Goal: Task Accomplishment & Management: Complete application form

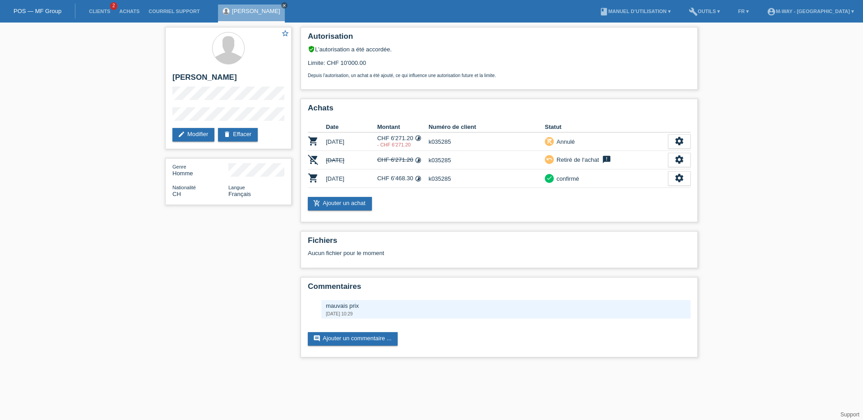
click at [282, 5] on icon "close" at bounding box center [284, 5] width 5 height 5
click at [98, 10] on link "Clients" at bounding box center [99, 11] width 30 height 5
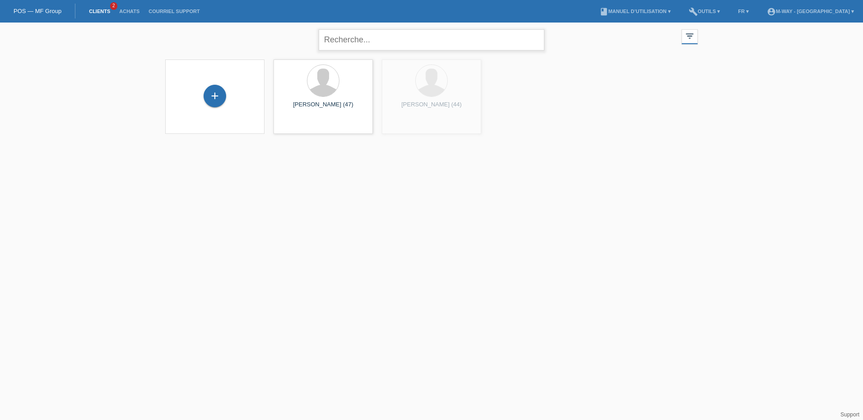
click at [358, 40] on input "text" at bounding box center [431, 39] width 226 height 21
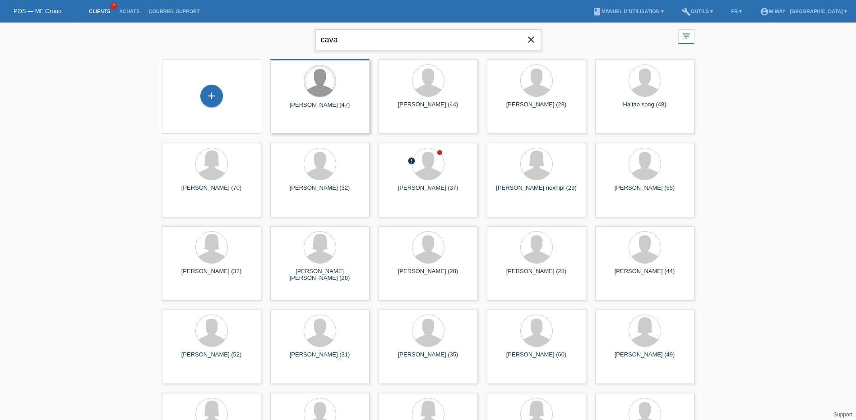
type input "cavazzana"
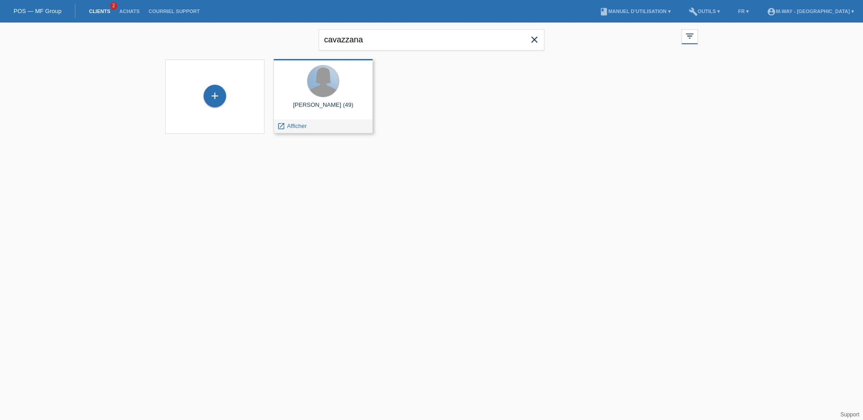
click at [309, 88] on div at bounding box center [323, 81] width 32 height 32
click at [332, 105] on div "[PERSON_NAME] (49)" at bounding box center [323, 109] width 85 height 14
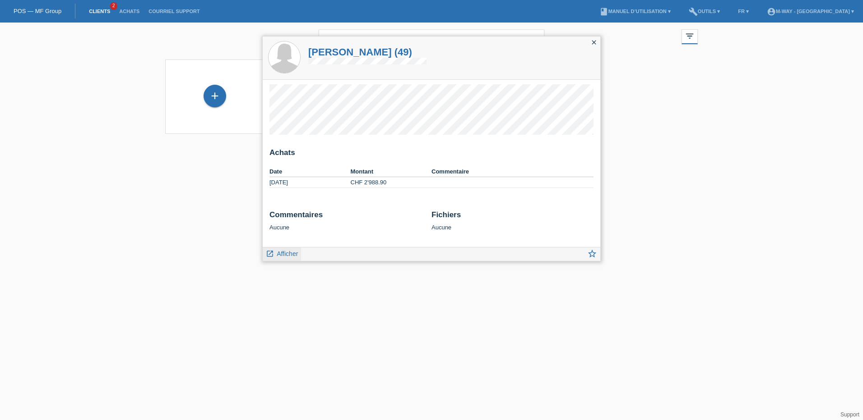
click at [279, 254] on span "Afficher" at bounding box center [287, 253] width 21 height 7
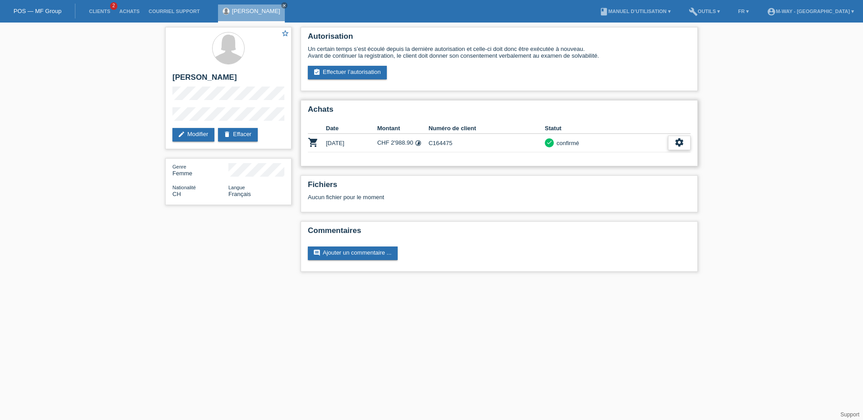
click at [679, 145] on icon "settings" at bounding box center [679, 143] width 10 height 10
click at [634, 153] on div "fullscreen Afficher" at bounding box center [644, 158] width 92 height 14
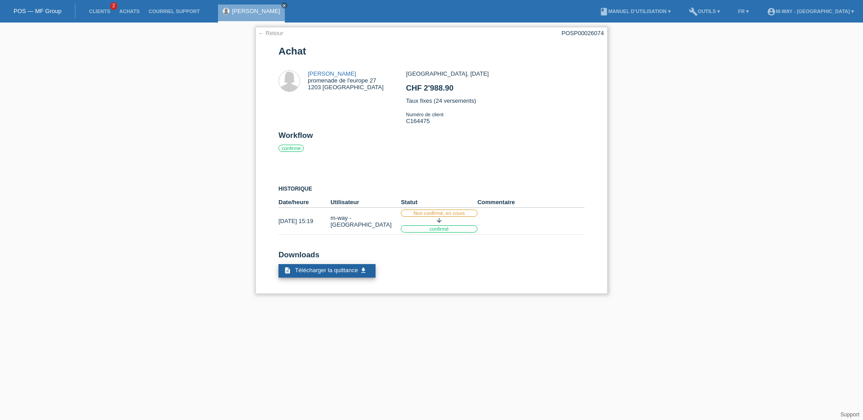
click at [348, 272] on span "Télécharger la quittance" at bounding box center [326, 270] width 63 height 7
click at [262, 31] on link "← Retour" at bounding box center [270, 33] width 25 height 7
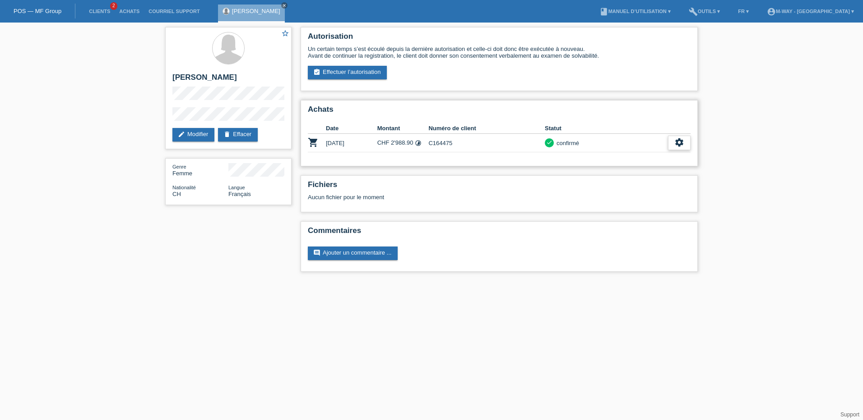
click at [679, 143] on icon "settings" at bounding box center [679, 143] width 10 height 10
click at [637, 187] on span "Télécharger la quittance" at bounding box center [643, 184] width 65 height 11
click at [46, 10] on link "POS — MF Group" at bounding box center [38, 11] width 48 height 7
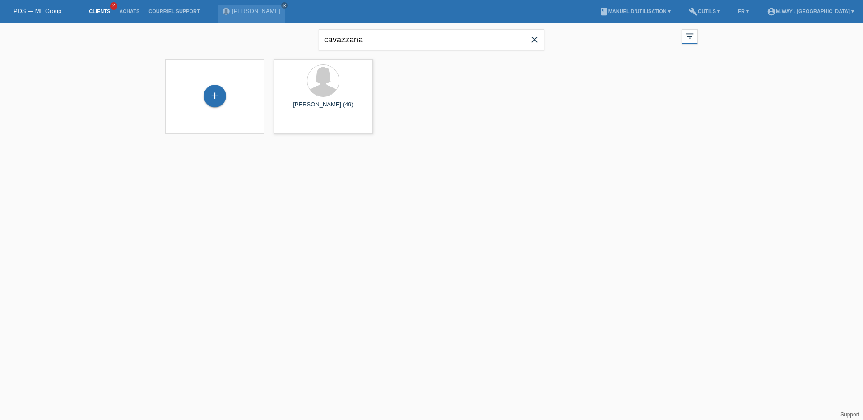
click at [33, 7] on div "POS — MF Group" at bounding box center [37, 11] width 75 height 15
click at [534, 42] on icon "close" at bounding box center [534, 39] width 11 height 11
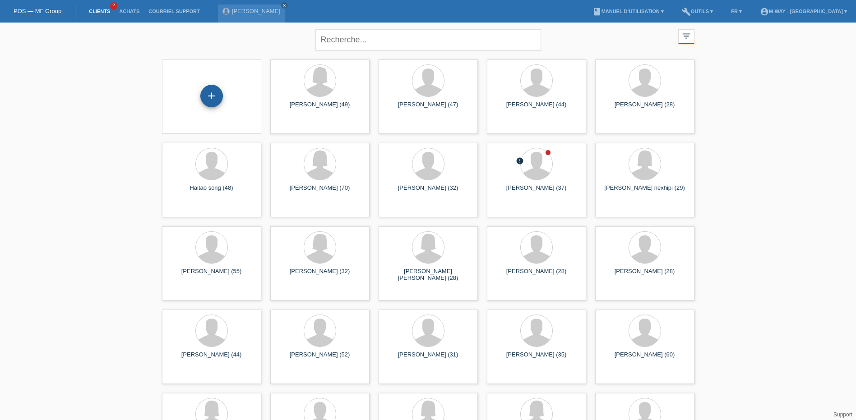
click at [217, 96] on div "+" at bounding box center [211, 96] width 23 height 23
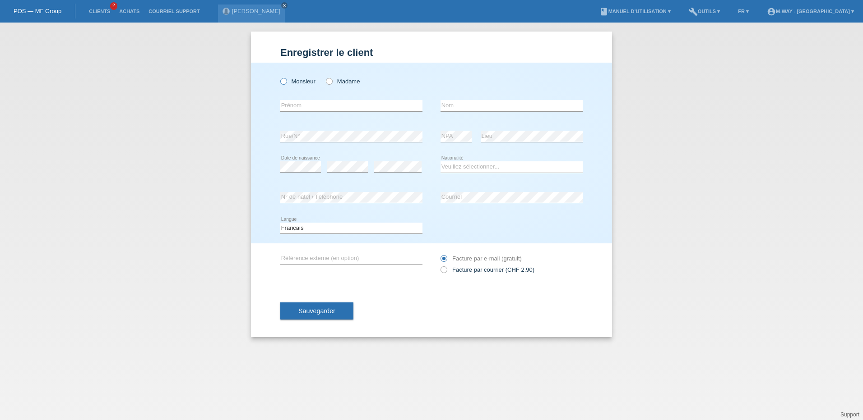
click at [279, 77] on icon at bounding box center [279, 77] width 0 height 0
click at [284, 81] on input "Monsieur" at bounding box center [283, 81] width 6 height 6
radio input "true"
click at [292, 102] on input "text" at bounding box center [351, 105] width 142 height 11
type input "alberto"
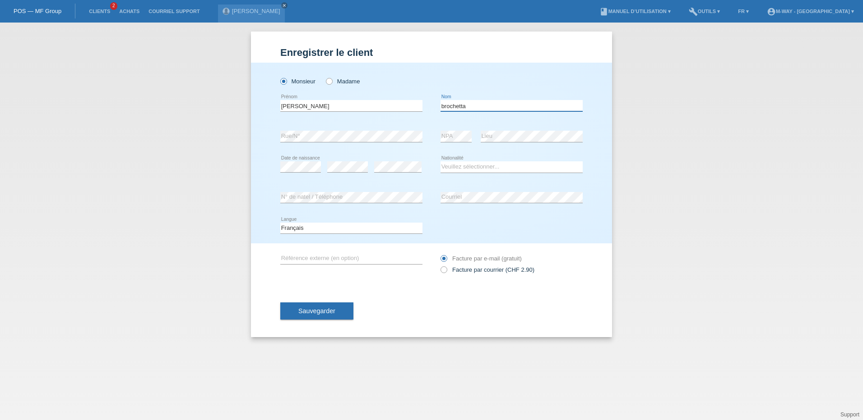
type input "brochetta"
click at [455, 168] on select "Veuillez sélectionner... Suisse Allemagne Autriche Liechtenstein ------------ A…" at bounding box center [511, 166] width 142 height 11
select select "IT"
click at [455, 168] on select "Veuillez sélectionner... Suisse Allemagne Autriche Liechtenstein ------------ A…" at bounding box center [511, 166] width 142 height 11
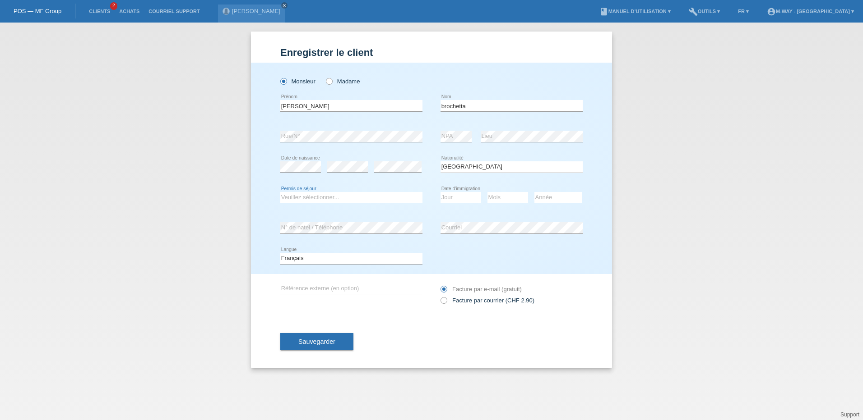
click at [291, 198] on select "Veuillez sélectionner... C B B - Statut de réfugié Autre" at bounding box center [351, 197] width 142 height 11
select select "C"
click at [280, 192] on select "Veuillez sélectionner... C B B - Statut de réfugié Autre" at bounding box center [351, 197] width 142 height 11
click at [462, 197] on select "Jour 01 02 03 04 05 06 07 08 09 10 11" at bounding box center [460, 197] width 41 height 11
select select "01"
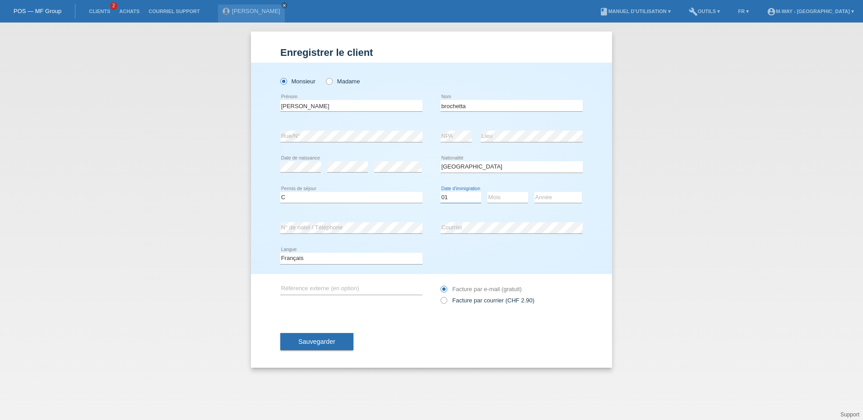
click at [440, 192] on select "Jour 01 02 03 04 05 06 07 08 09 10 11" at bounding box center [460, 197] width 41 height 11
click at [502, 195] on select "Mois 01 02 03 04 05 06 07 08 09 10 11" at bounding box center [507, 197] width 41 height 11
select select "05"
click at [487, 192] on select "Mois 01 02 03 04 05 06 07 08 09 10 11" at bounding box center [507, 197] width 41 height 11
click at [545, 196] on select "Année 2025 2024 2023 2022 2021 2020 2019 2018 2017 2016 2015 2014 2013 2012 201…" at bounding box center [557, 197] width 47 height 11
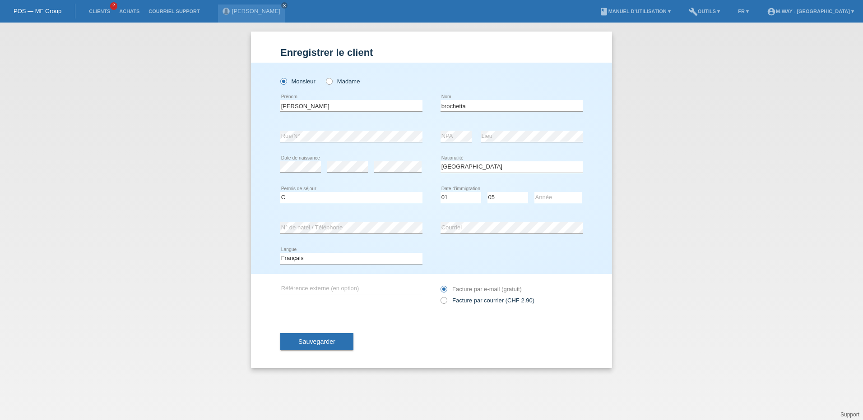
select select "2019"
click at [534, 192] on select "Année 2025 2024 2023 2022 2021 2020 2019 2018 2017 2016 2015 2014 2013 2012 201…" at bounding box center [557, 197] width 47 height 11
click at [323, 332] on div "Sauvegarder" at bounding box center [431, 342] width 302 height 52
click at [316, 347] on button "Sauvegarder" at bounding box center [316, 341] width 73 height 17
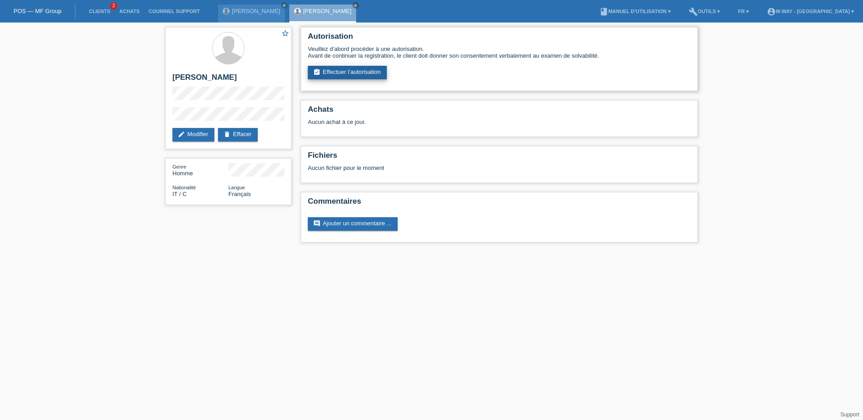
click at [341, 73] on link "assignment_turned_in Effectuer l’autorisation" at bounding box center [347, 73] width 79 height 14
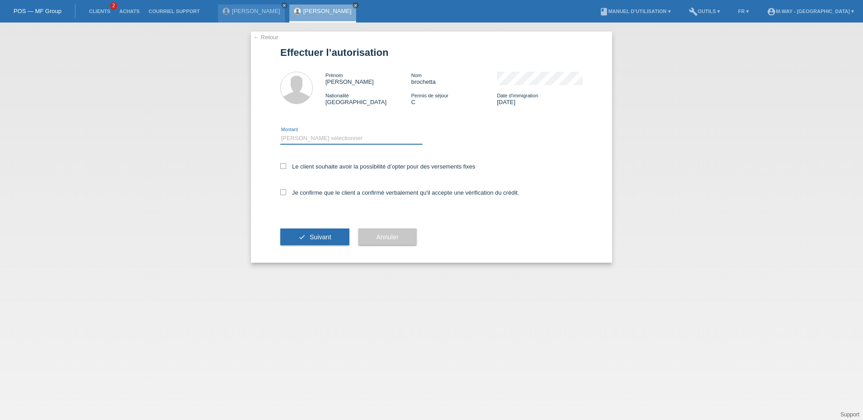
click at [324, 137] on select "Veuillez sélectionner CHF 1.00 - CHF 499.00 CHF 500.00 - CHF 1'999.00 CHF 2'000…" at bounding box center [351, 138] width 142 height 11
click at [280, 133] on select "Veuillez sélectionner CHF 1.00 - CHF 499.00 CHF 500.00 - CHF 1'999.00 CHF 2'000…" at bounding box center [351, 138] width 142 height 11
click at [316, 137] on select "Veuillez sélectionner CHF 1.00 - CHF 499.00 CHF 500.00 - CHF 1'999.00 CHF 2'000…" at bounding box center [351, 138] width 142 height 11
select select "2"
click at [280, 133] on select "Veuillez sélectionner CHF 1.00 - CHF 499.00 CHF 500.00 - CHF 1'999.00 CHF 2'000…" at bounding box center [351, 138] width 142 height 11
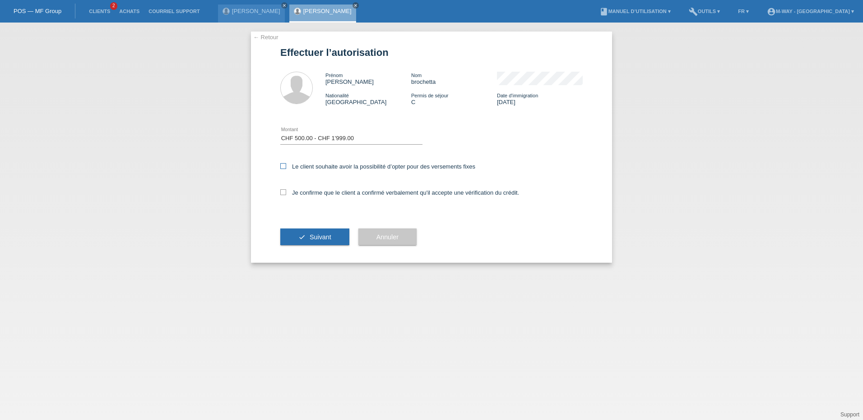
click at [284, 163] on icon at bounding box center [283, 166] width 6 height 6
click at [284, 163] on input "Le client souhaite avoir la possibilité d’opter pour des versements fixes" at bounding box center [283, 166] width 6 height 6
checkbox input "true"
click at [280, 191] on icon at bounding box center [283, 192] width 6 height 6
click at [280, 191] on input "Je confirme que le client a confirmé verbalement qu'il accepte une vérification…" at bounding box center [283, 192] width 6 height 6
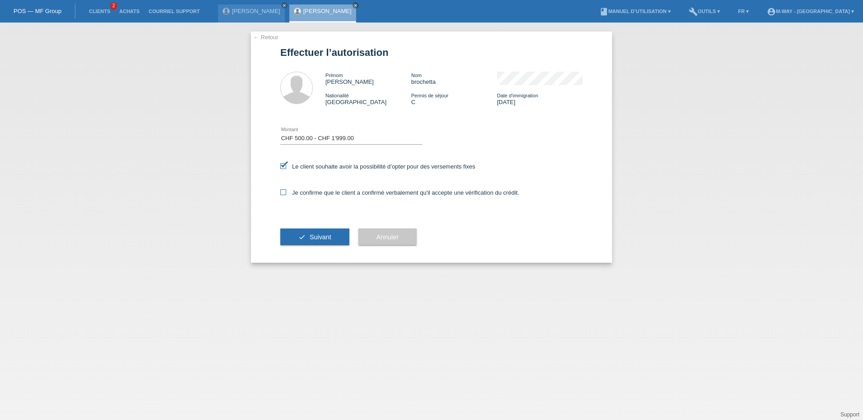
checkbox input "true"
click at [317, 242] on button "check Suivant" at bounding box center [314, 237] width 69 height 17
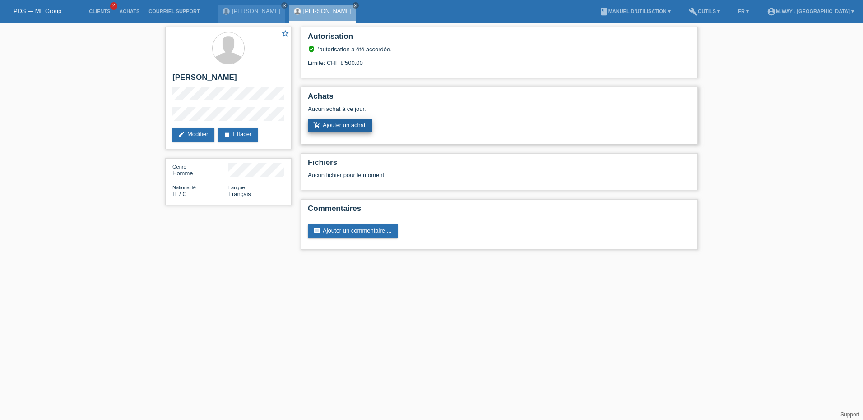
click at [339, 124] on link "add_shopping_cart Ajouter un achat" at bounding box center [340, 126] width 64 height 14
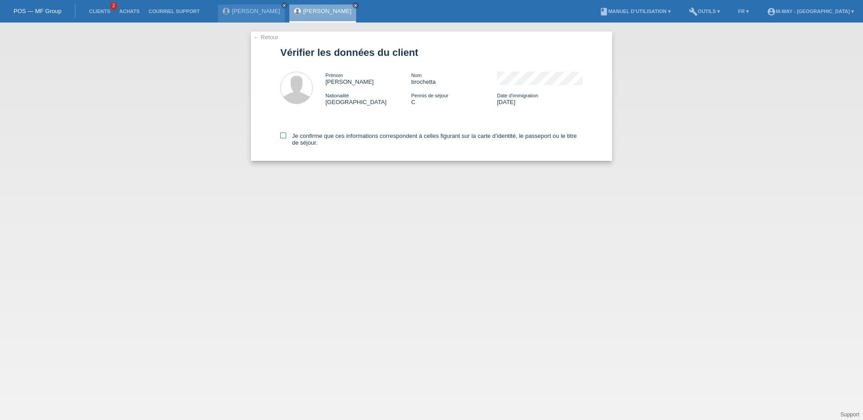
click at [280, 134] on icon at bounding box center [283, 136] width 6 height 6
click at [280, 134] on input "Je confirme que ces informations correspondent à celles figurant sur la carte d…" at bounding box center [283, 136] width 6 height 6
checkbox input "true"
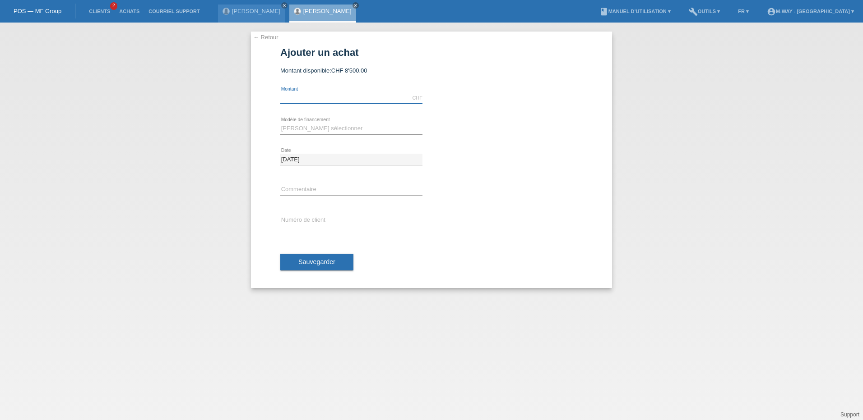
click at [300, 97] on input "text" at bounding box center [351, 97] width 142 height 11
type input "1729.00"
click at [349, 125] on select "[PERSON_NAME] sélectionner Taux fixes Achat sur facture avec paiement partiel" at bounding box center [351, 128] width 142 height 11
select select "77"
click at [280, 123] on select "Veuillez sélectionner Taux fixes Achat sur facture avec paiement partiel" at bounding box center [351, 128] width 142 height 11
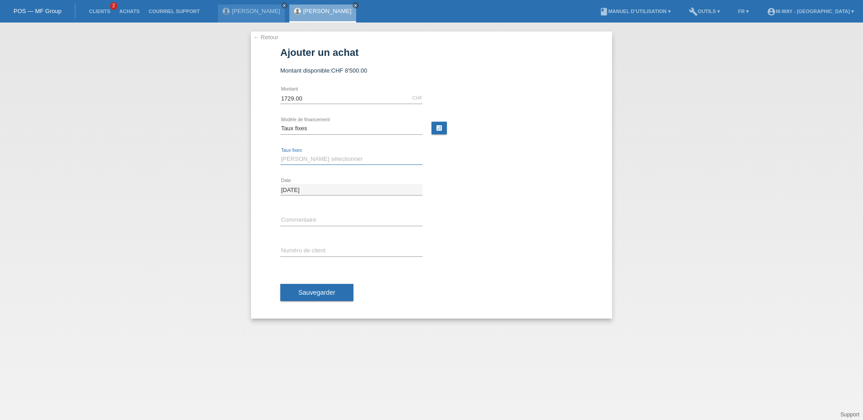
click at [322, 154] on select "Veuillez sélectionner 4 versements 5 versements 6 versements 7 versements 8 ver…" at bounding box center [351, 159] width 142 height 11
select select "202"
click at [280, 154] on select "Veuillez sélectionner 4 versements 5 versements 6 versements 7 versements 8 ver…" at bounding box center [351, 159] width 142 height 11
click at [311, 249] on input "text" at bounding box center [351, 250] width 142 height 11
click at [311, 249] on input "k035" at bounding box center [351, 250] width 142 height 11
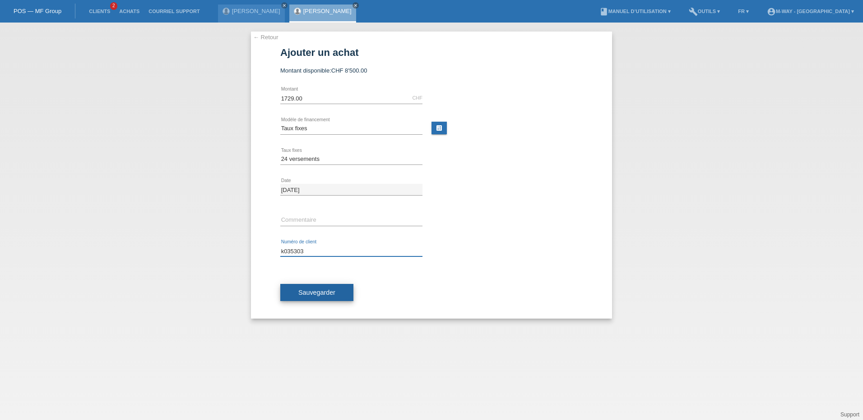
type input "k035303"
click at [323, 292] on span "Sauvegarder" at bounding box center [316, 292] width 37 height 7
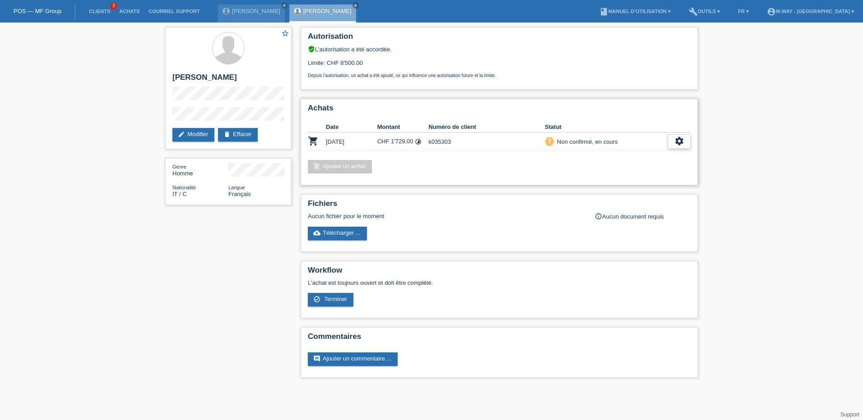
click at [678, 138] on icon "settings" at bounding box center [679, 141] width 10 height 10
click at [651, 183] on div "check_circle_outline Terminer" at bounding box center [640, 183] width 100 height 14
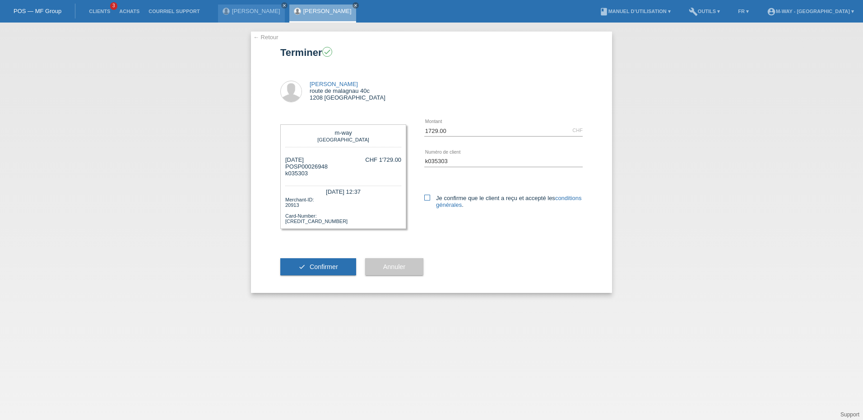
click at [429, 196] on icon at bounding box center [427, 198] width 6 height 6
click at [429, 196] on input "Je confirme que le client a reçu et accepté les conditions générales ." at bounding box center [427, 198] width 6 height 6
checkbox input "true"
click at [331, 267] on span "Confirmer" at bounding box center [323, 266] width 28 height 7
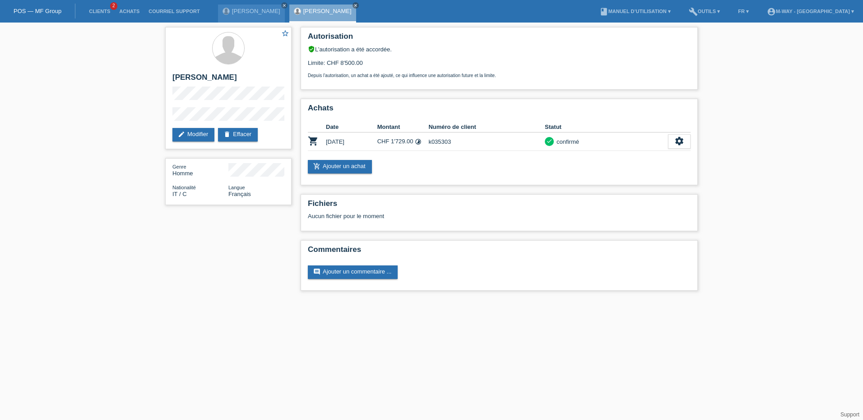
click at [38, 9] on link "POS — MF Group" at bounding box center [38, 11] width 48 height 7
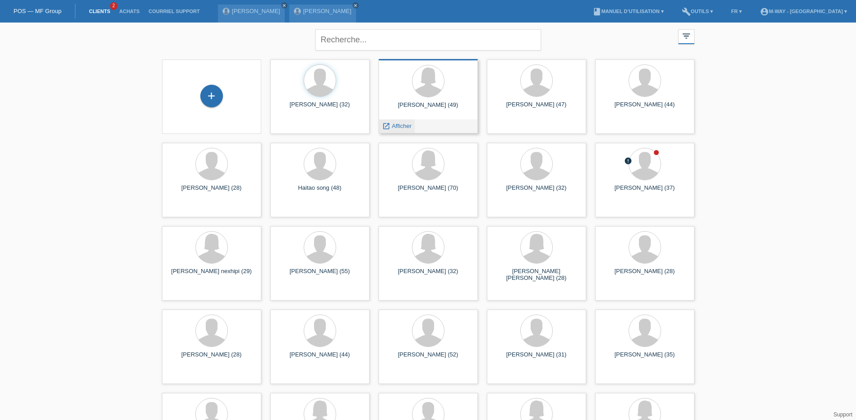
click at [395, 125] on span "Afficher" at bounding box center [402, 126] width 20 height 7
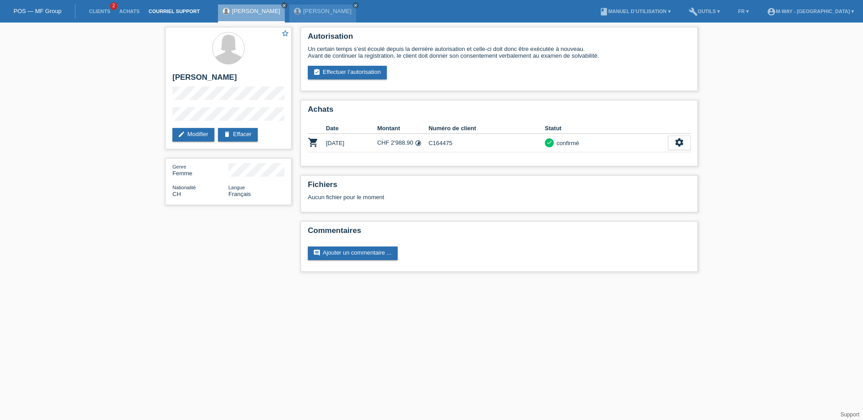
click at [175, 11] on link "Courriel Support" at bounding box center [174, 11] width 60 height 5
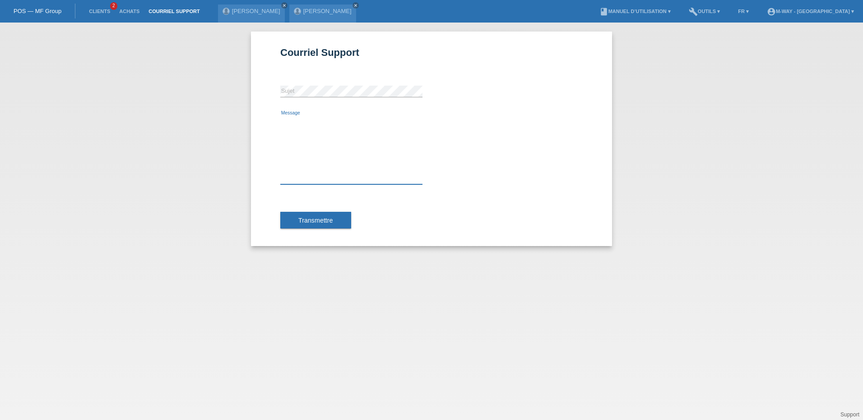
click at [341, 180] on textarea "Message" at bounding box center [351, 150] width 142 height 68
type textarea "Bonjour, La cliente [PERSON_NAME] a recu 2 facture pour le même vélo, pouvez-vo…"
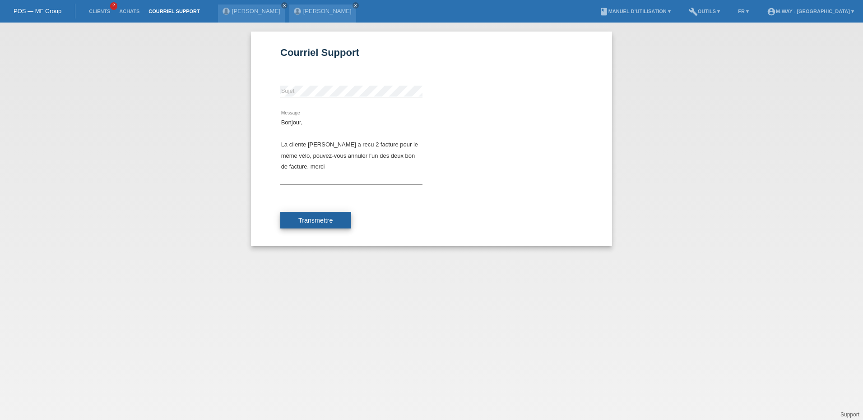
click at [321, 219] on span "Transmettre" at bounding box center [315, 220] width 35 height 7
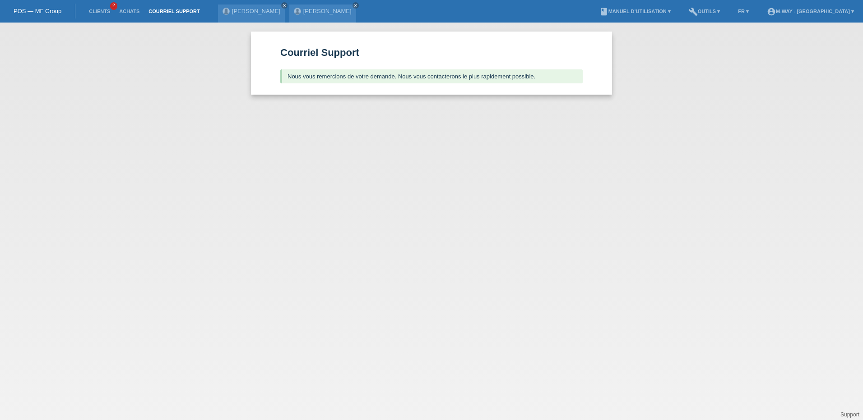
click at [40, 10] on link "POS — MF Group" at bounding box center [38, 11] width 48 height 7
